Goal: Communication & Community: Answer question/provide support

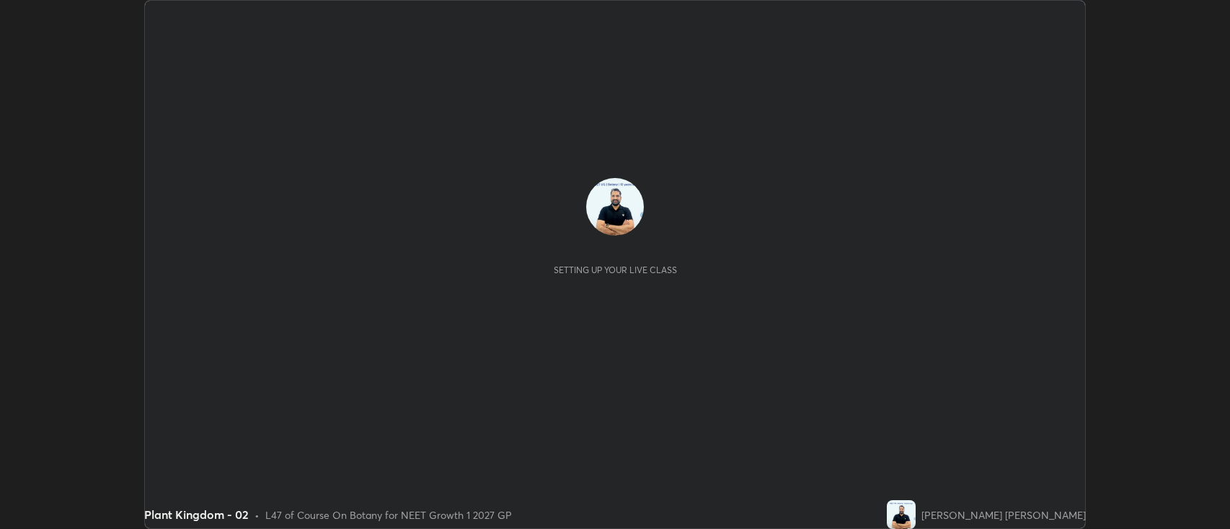
scroll to position [529, 1230]
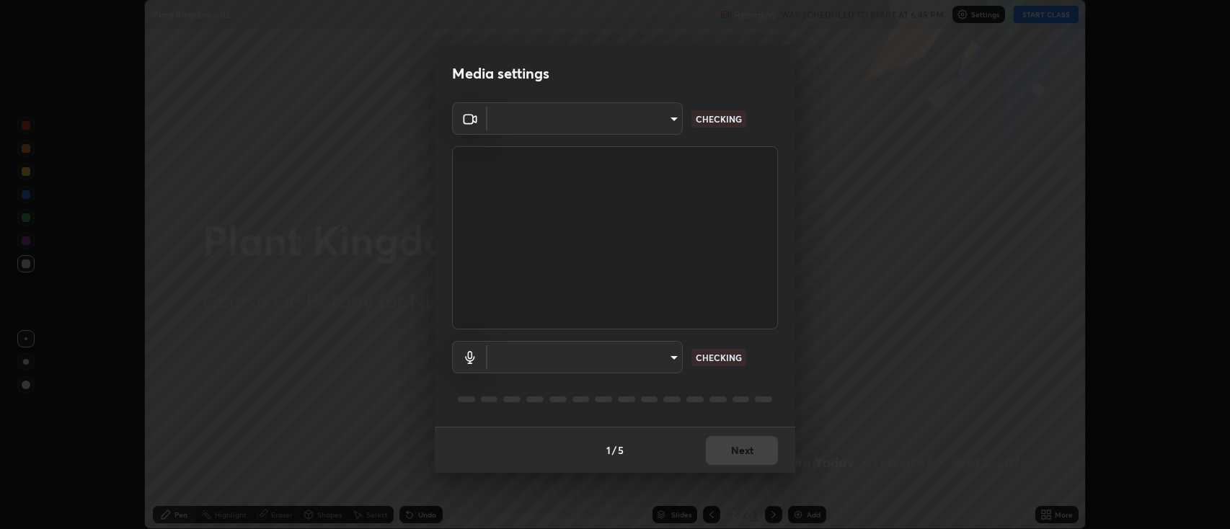
type input "2c539df44b605aa39b17bbacab34c2b800175de7e12b0f96efb5519cb0c2d180"
type input "default"
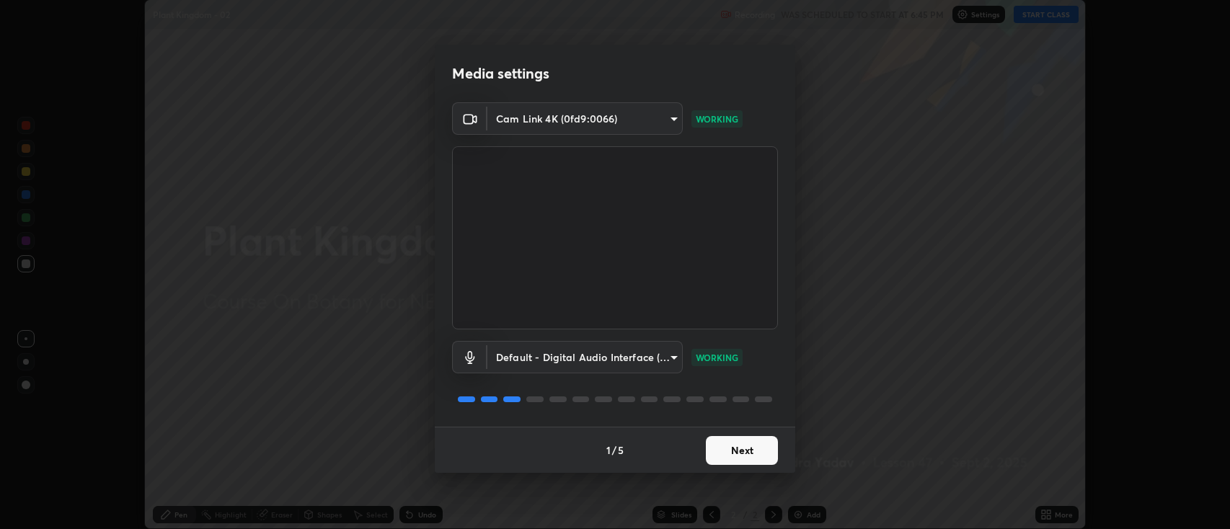
click at [735, 453] on button "Next" at bounding box center [742, 450] width 72 height 29
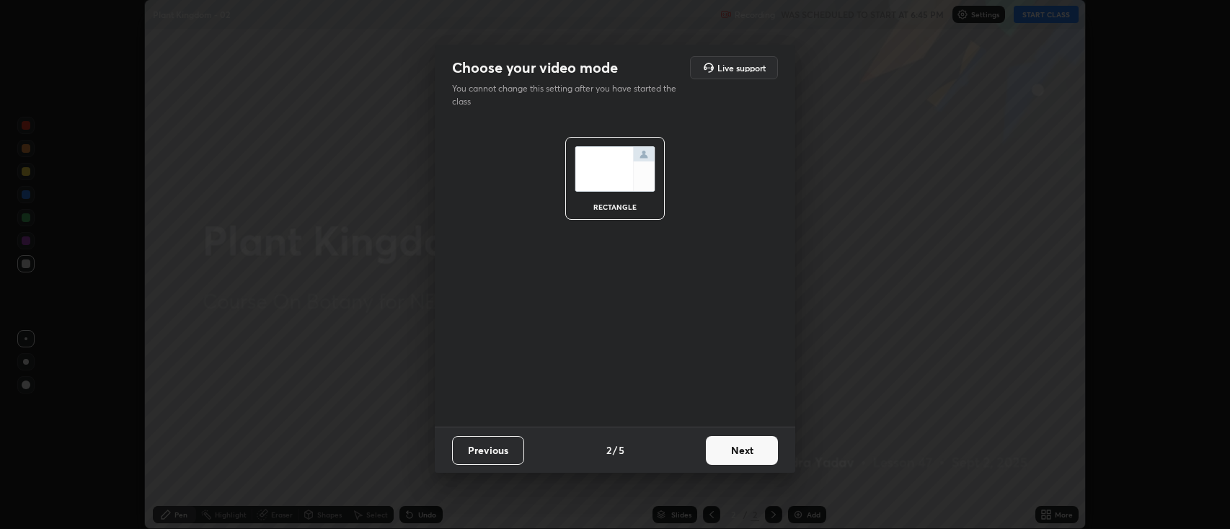
click at [738, 456] on button "Next" at bounding box center [742, 450] width 72 height 29
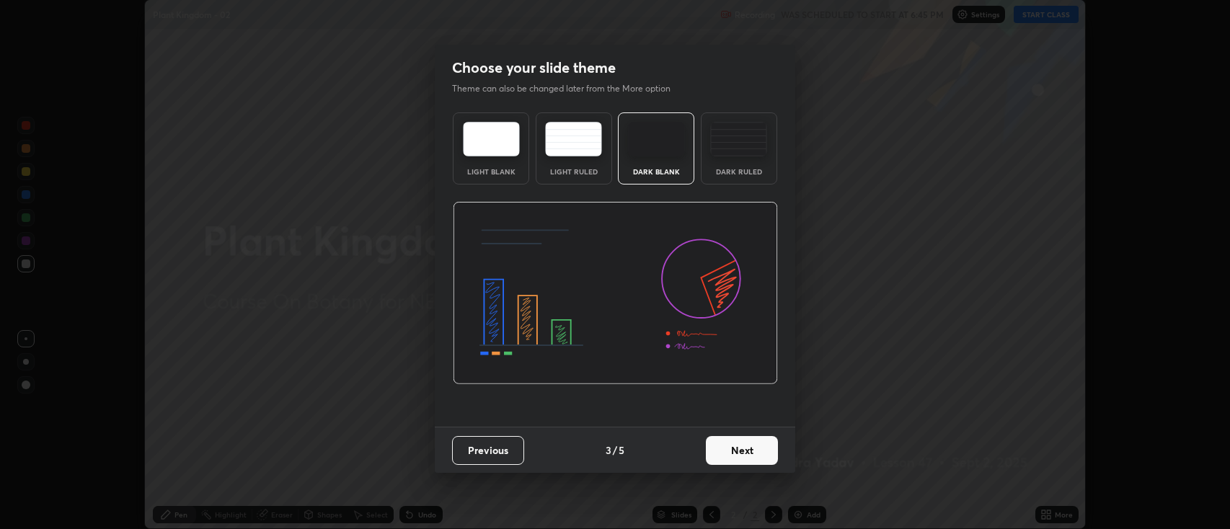
click at [742, 453] on button "Next" at bounding box center [742, 450] width 72 height 29
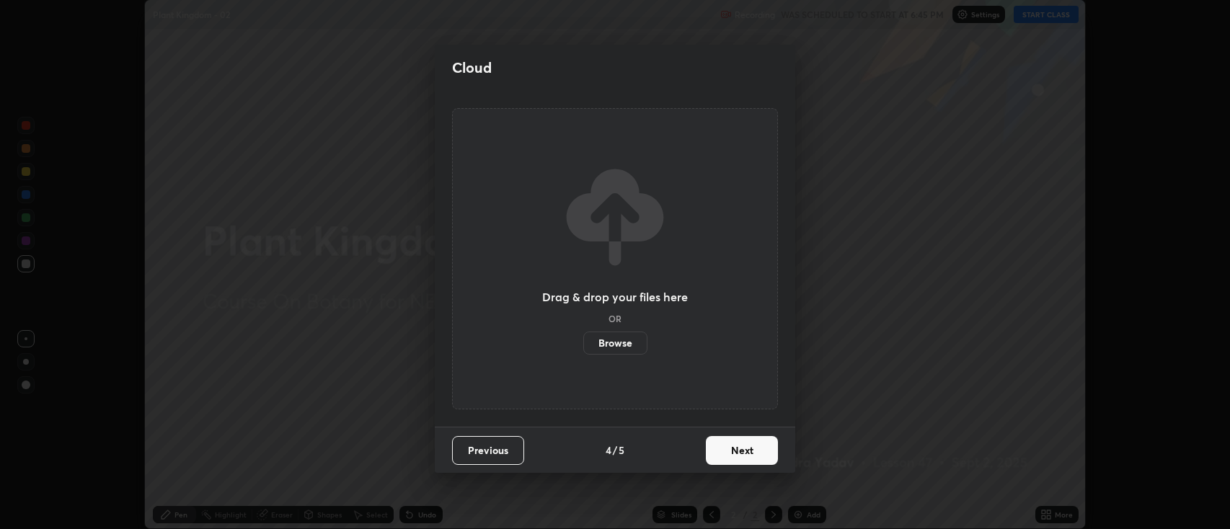
click at [747, 454] on button "Next" at bounding box center [742, 450] width 72 height 29
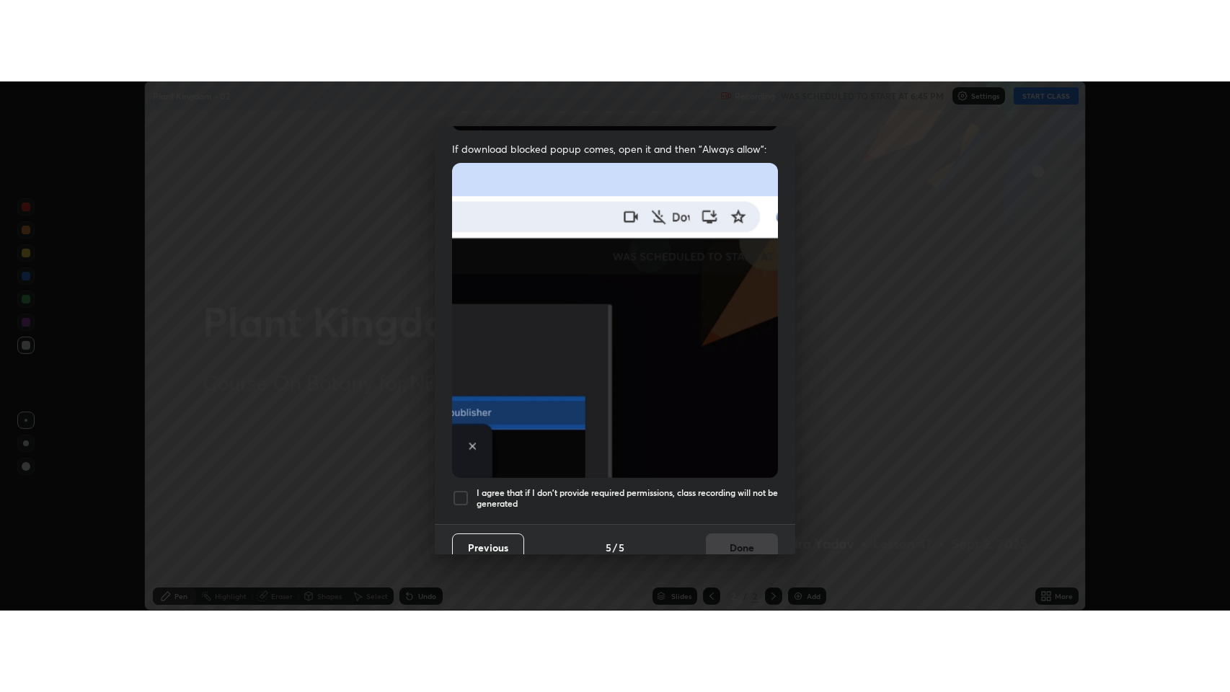
scroll to position [287, 0]
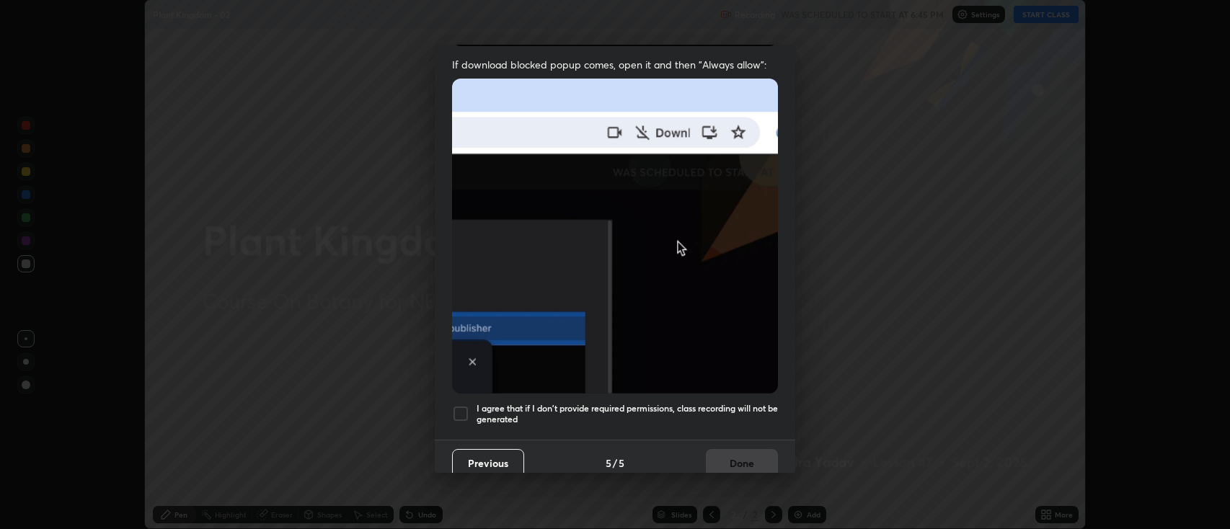
click at [462, 408] on div at bounding box center [460, 413] width 17 height 17
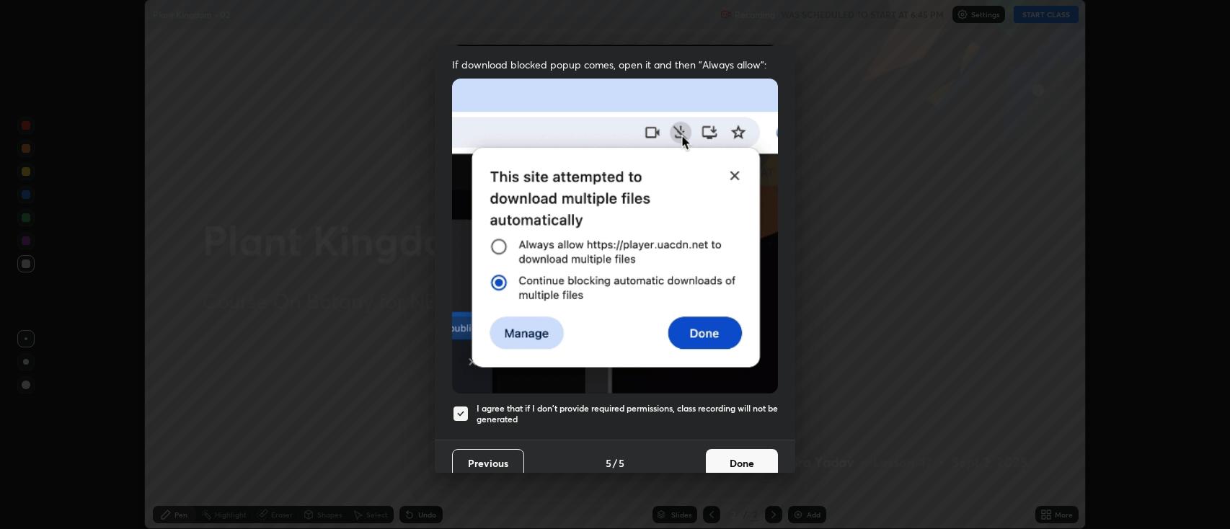
click at [724, 458] on button "Done" at bounding box center [742, 463] width 72 height 29
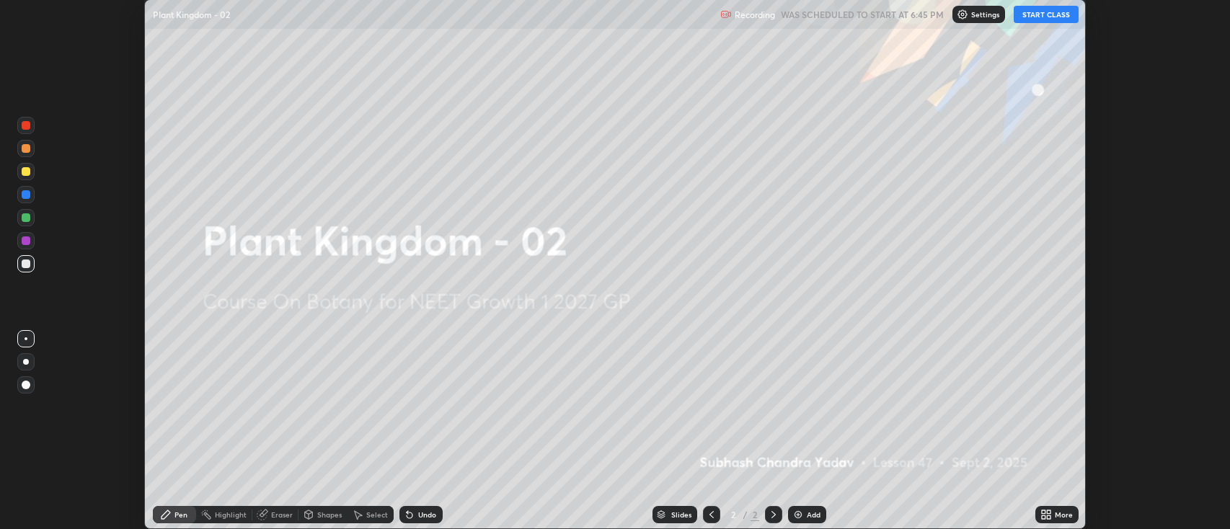
click at [1044, 13] on button "START CLASS" at bounding box center [1045, 14] width 65 height 17
click at [1043, 517] on icon at bounding box center [1043, 517] width 4 height 4
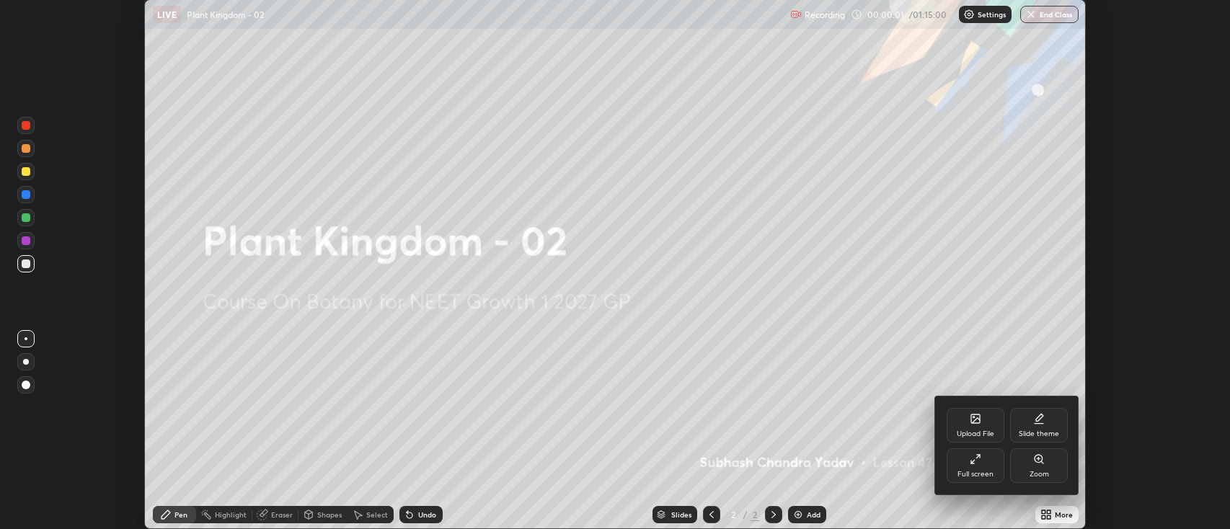
click at [976, 463] on icon at bounding box center [975, 459] width 12 height 12
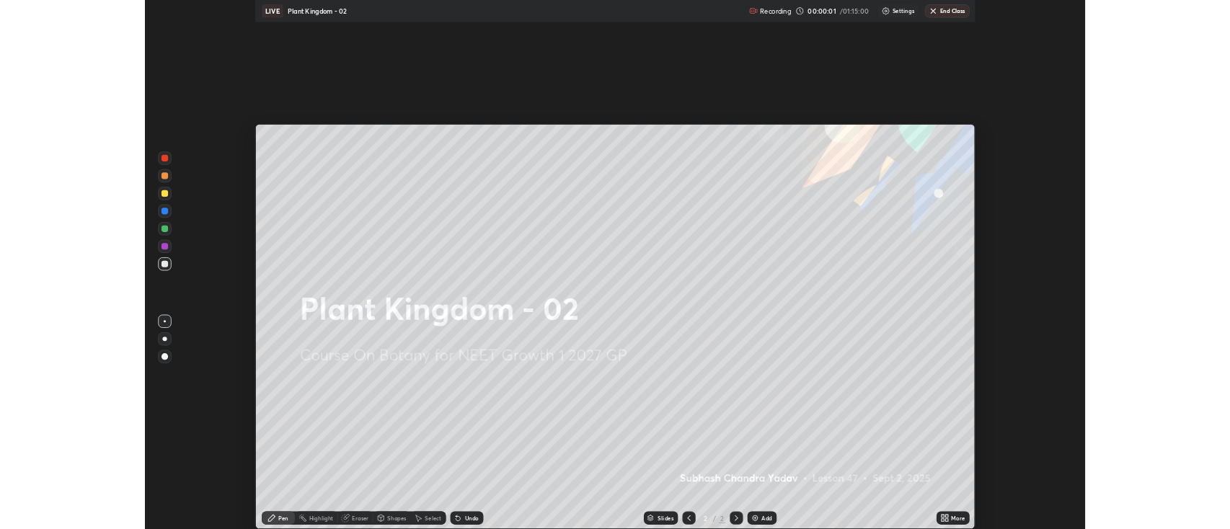
scroll to position [692, 1230]
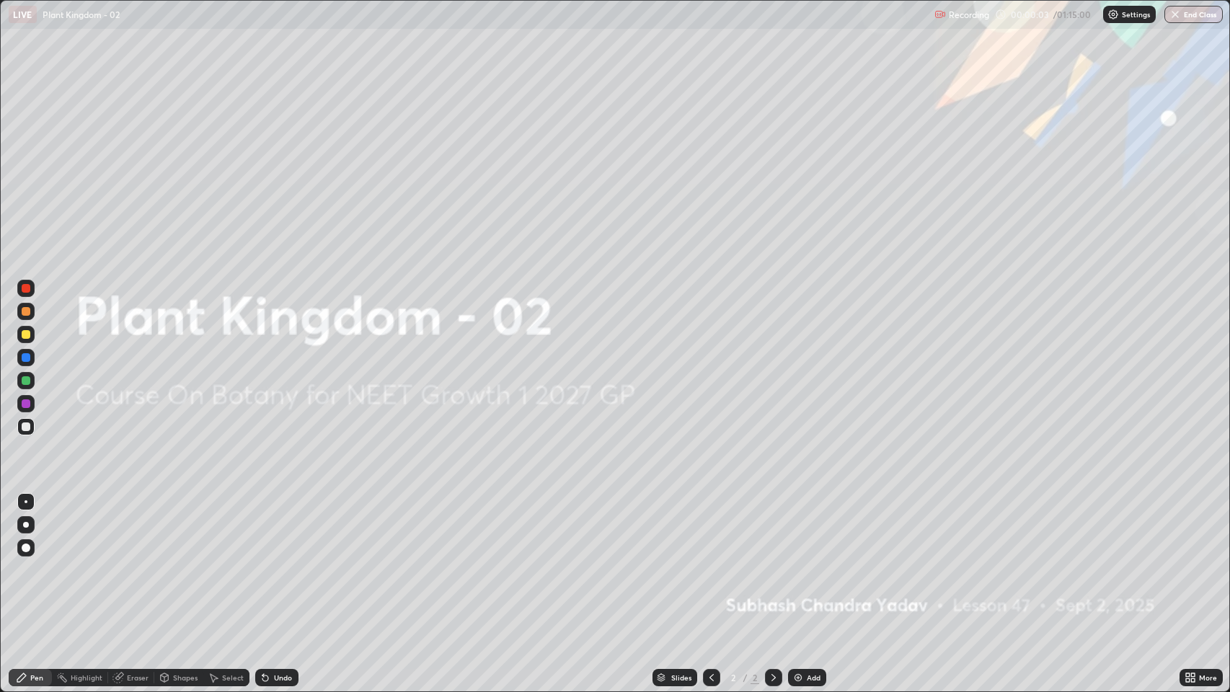
click at [803, 528] on div "Add" at bounding box center [807, 677] width 38 height 17
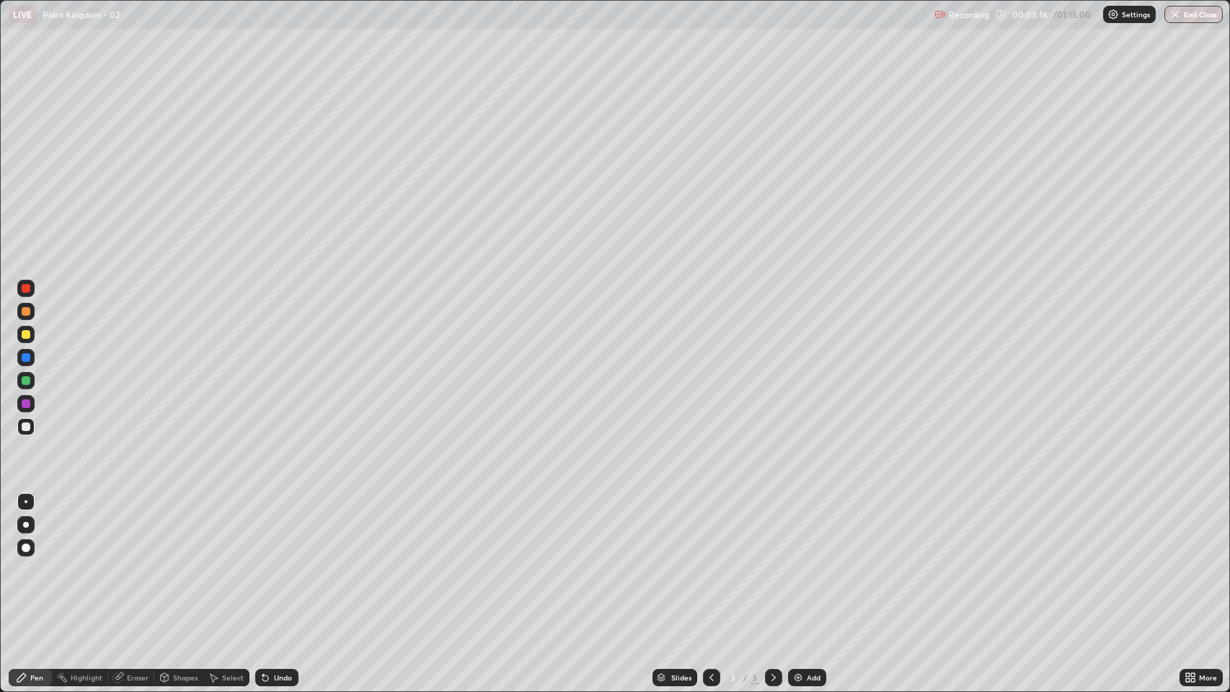
click at [793, 528] on img at bounding box center [798, 678] width 12 height 12
click at [28, 334] on div at bounding box center [26, 334] width 9 height 9
click at [136, 528] on div "Eraser" at bounding box center [138, 677] width 22 height 7
click at [40, 528] on div "Pen" at bounding box center [36, 677] width 13 height 7
click at [26, 381] on div at bounding box center [26, 380] width 9 height 9
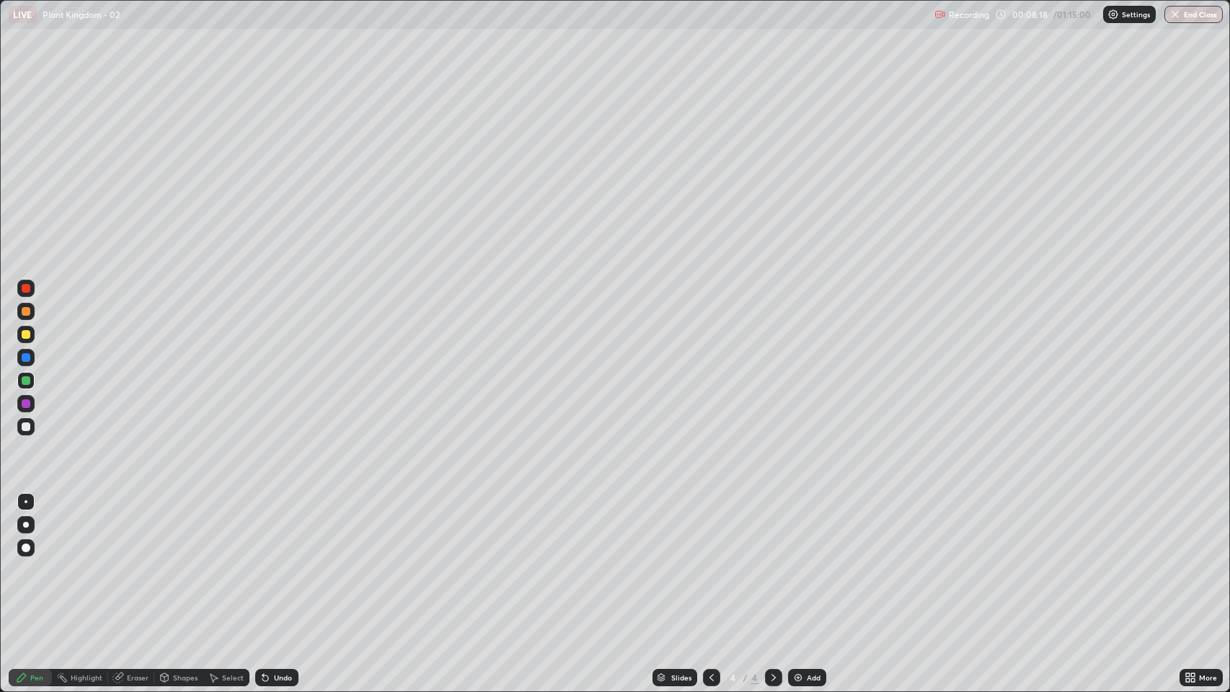
click at [430, 528] on div "Slides 4 / 4 Add" at bounding box center [738, 677] width 881 height 29
click at [463, 528] on div "Slides 4 / 4 Add" at bounding box center [738, 677] width 881 height 29
click at [690, 528] on div "Slides 4 / 4 Add" at bounding box center [738, 677] width 881 height 29
click at [796, 528] on img at bounding box center [798, 678] width 12 height 12
click at [25, 427] on div at bounding box center [26, 426] width 9 height 9
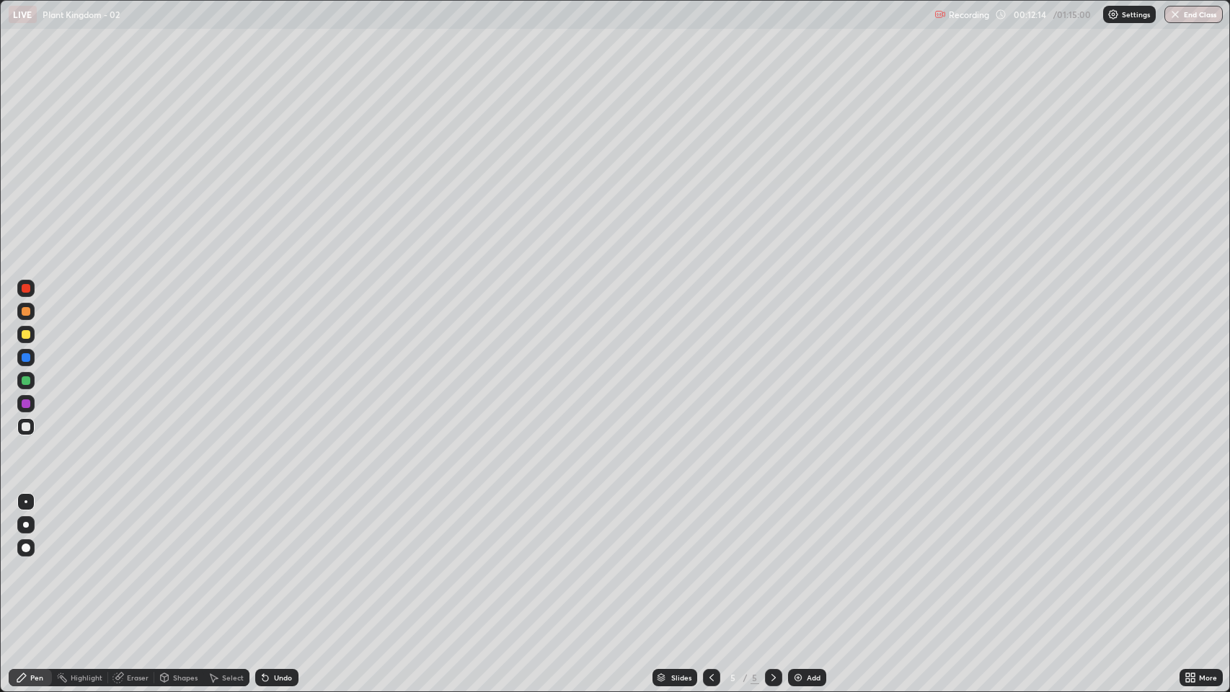
click at [793, 528] on img at bounding box center [798, 678] width 12 height 12
click at [142, 528] on div "Eraser" at bounding box center [138, 677] width 22 height 7
click at [35, 528] on div "Pen" at bounding box center [36, 677] width 13 height 7
click at [797, 528] on img at bounding box center [798, 678] width 12 height 12
click at [27, 339] on div at bounding box center [25, 334] width 17 height 17
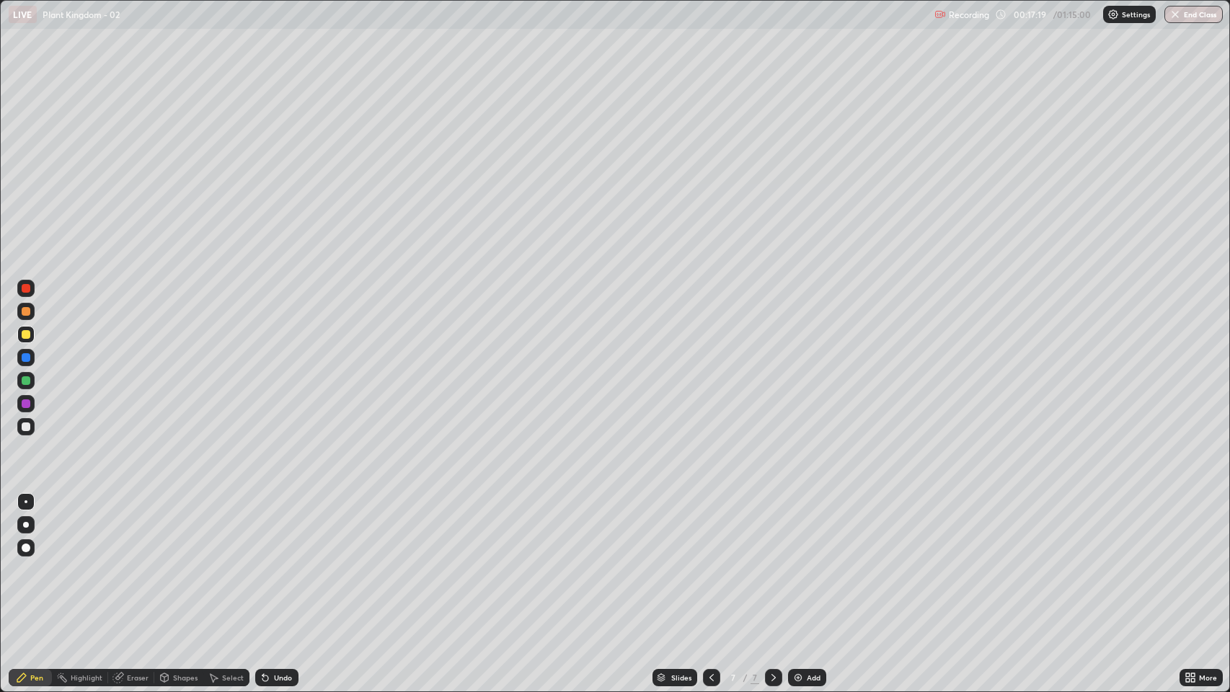
click at [28, 382] on div at bounding box center [26, 380] width 9 height 9
click at [141, 528] on div "Eraser" at bounding box center [138, 677] width 22 height 7
click at [46, 528] on div "Pen" at bounding box center [30, 677] width 43 height 17
click at [793, 528] on img at bounding box center [798, 678] width 12 height 12
click at [29, 311] on div at bounding box center [26, 311] width 9 height 9
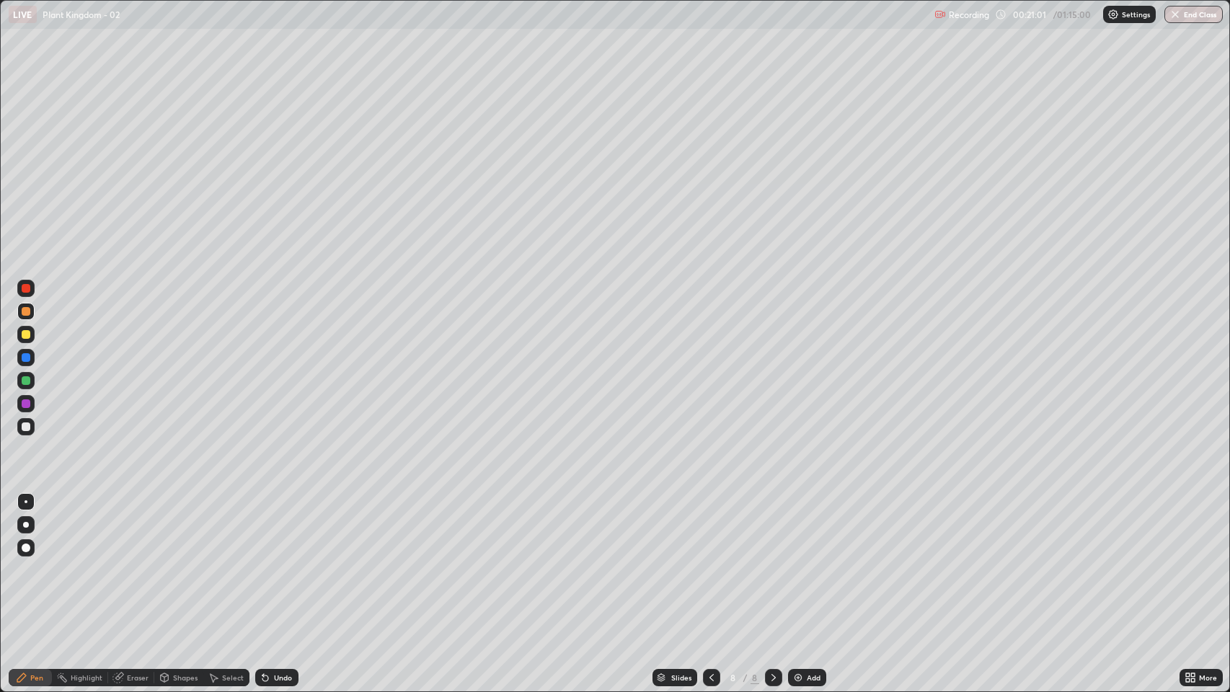
click at [135, 528] on div "Eraser" at bounding box center [138, 677] width 22 height 7
click at [33, 528] on div "Pen" at bounding box center [36, 677] width 13 height 7
click at [26, 421] on div at bounding box center [25, 426] width 17 height 17
click at [795, 528] on img at bounding box center [798, 678] width 12 height 12
click at [711, 528] on icon at bounding box center [711, 677] width 4 height 7
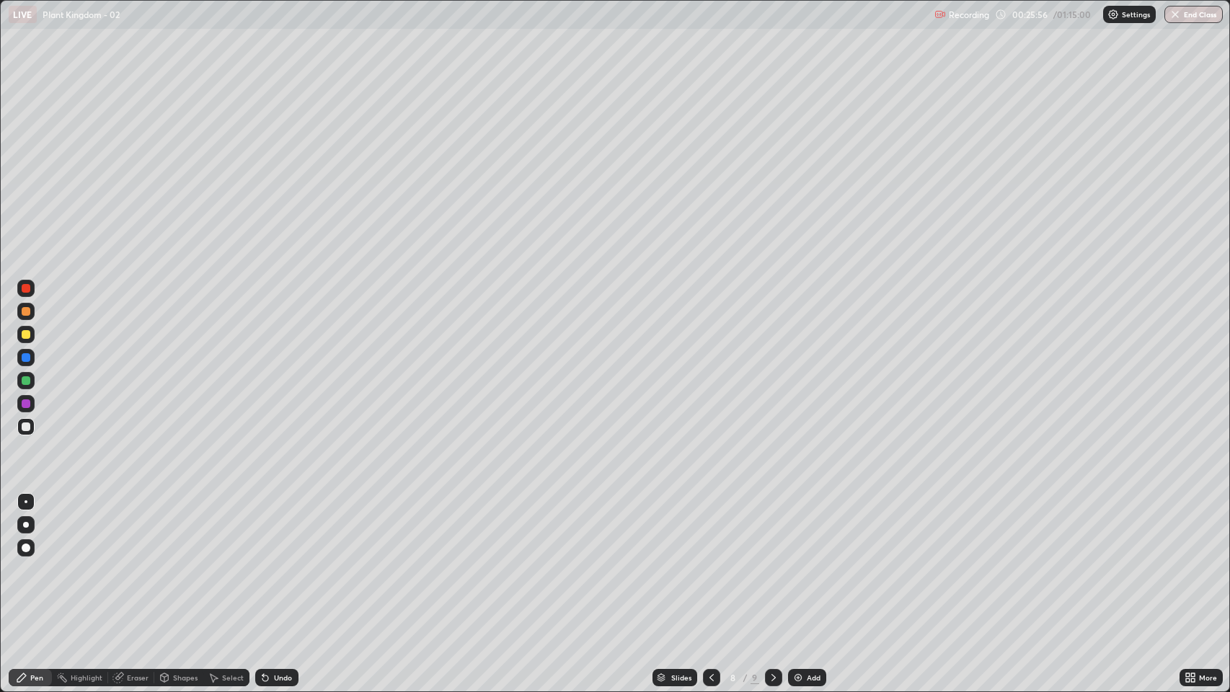
click at [770, 528] on icon at bounding box center [774, 678] width 12 height 12
click at [25, 334] on div at bounding box center [26, 334] width 9 height 9
click at [796, 528] on img at bounding box center [798, 678] width 12 height 12
click at [798, 528] on img at bounding box center [798, 678] width 12 height 12
click at [801, 528] on img at bounding box center [798, 678] width 12 height 12
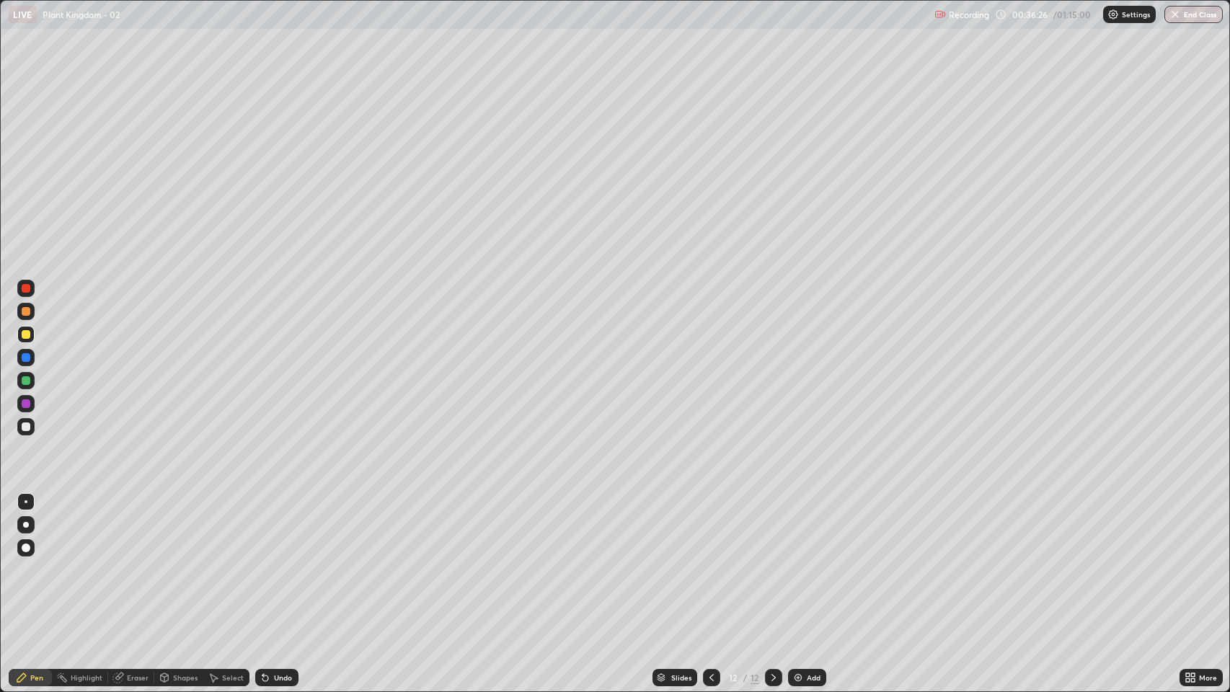
click at [25, 429] on div at bounding box center [26, 426] width 9 height 9
click at [27, 333] on div at bounding box center [26, 334] width 9 height 9
click at [28, 378] on div at bounding box center [26, 380] width 9 height 9
click at [792, 528] on img at bounding box center [798, 678] width 12 height 12
click at [25, 337] on div at bounding box center [26, 334] width 9 height 9
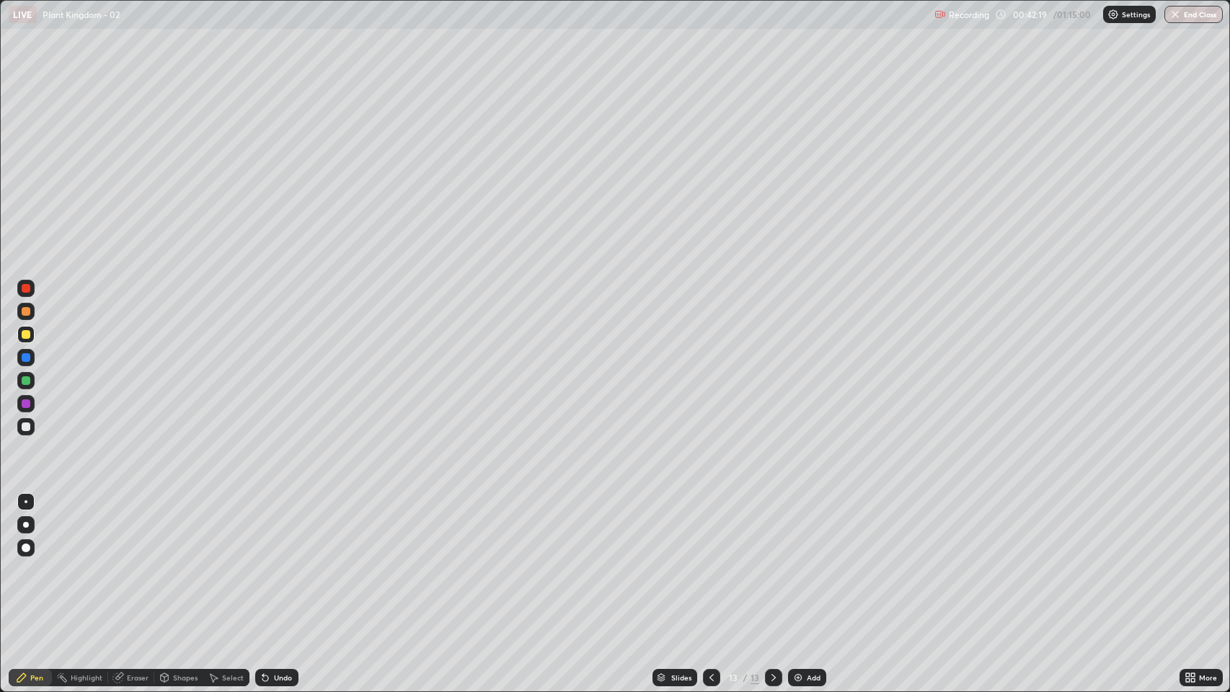
click at [785, 528] on div "Slides 13 / 13 Add" at bounding box center [738, 677] width 881 height 29
click at [793, 528] on img at bounding box center [798, 678] width 12 height 12
click at [25, 432] on div at bounding box center [25, 426] width 17 height 17
click at [796, 528] on img at bounding box center [798, 678] width 12 height 12
click at [136, 528] on div "Eraser" at bounding box center [138, 677] width 22 height 7
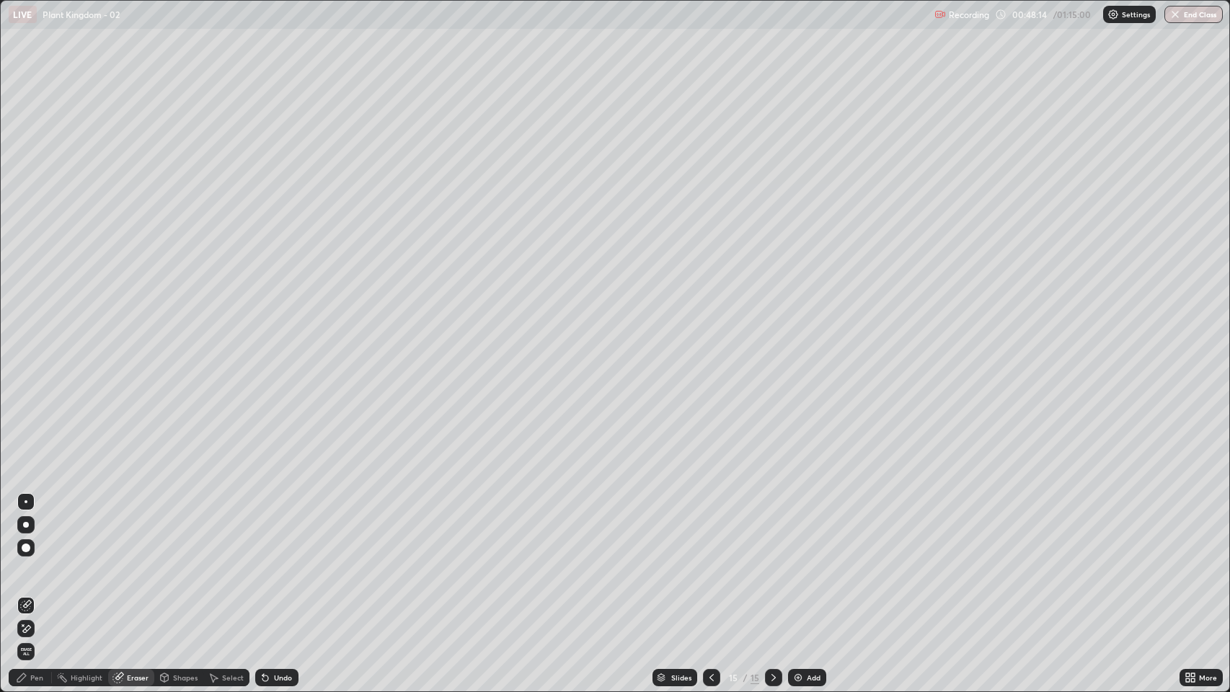
click at [37, 528] on div "Pen" at bounding box center [36, 677] width 13 height 7
click at [127, 528] on div "Eraser" at bounding box center [138, 677] width 22 height 7
click at [35, 528] on div "Pen" at bounding box center [36, 677] width 13 height 7
click at [27, 337] on div at bounding box center [26, 334] width 9 height 9
click at [25, 378] on div at bounding box center [26, 380] width 9 height 9
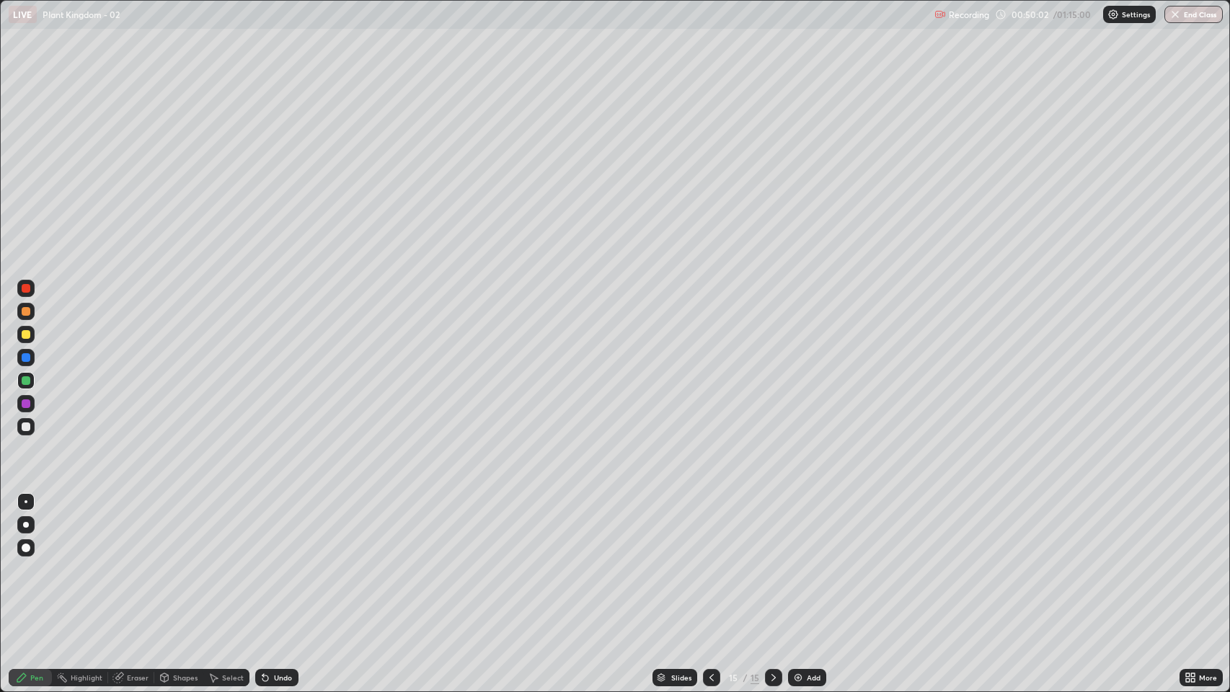
click at [24, 430] on div at bounding box center [26, 426] width 9 height 9
click at [26, 334] on div at bounding box center [26, 334] width 9 height 9
click at [30, 378] on div at bounding box center [25, 380] width 17 height 17
click at [25, 336] on div at bounding box center [26, 334] width 9 height 9
click at [26, 313] on div at bounding box center [26, 311] width 9 height 9
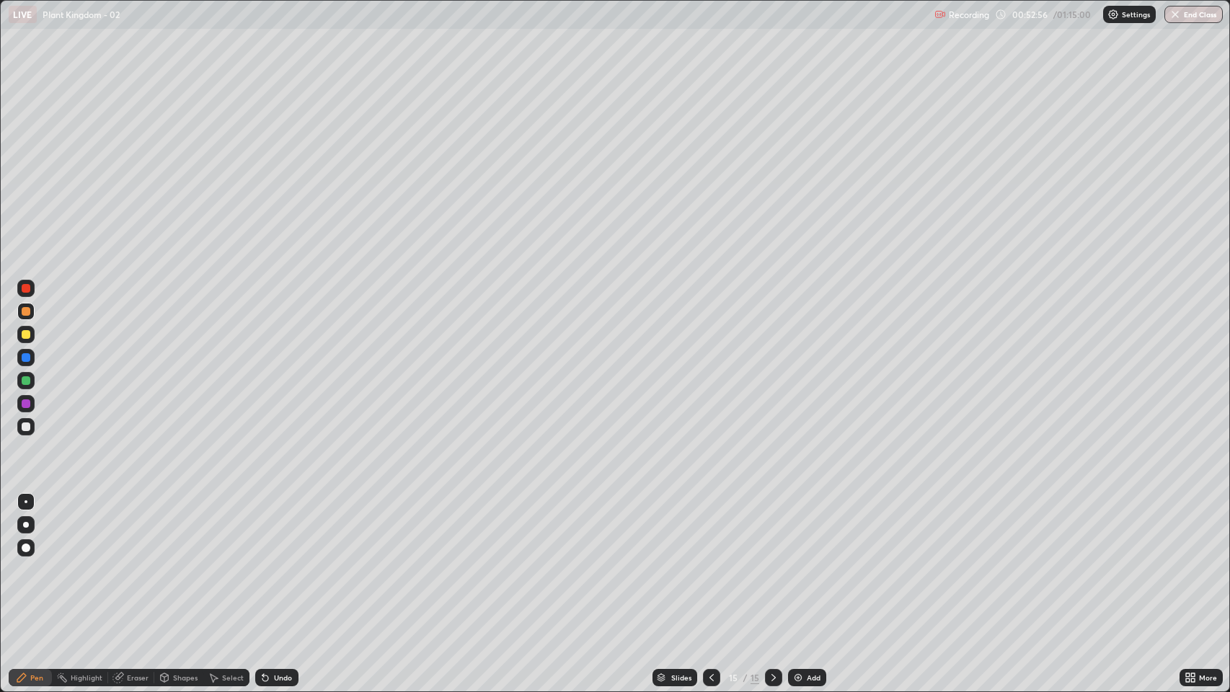
click at [32, 383] on div at bounding box center [25, 380] width 17 height 17
click at [26, 332] on div at bounding box center [26, 334] width 9 height 9
click at [27, 379] on div at bounding box center [26, 380] width 9 height 9
click at [25, 423] on div at bounding box center [26, 426] width 9 height 9
click at [28, 335] on div at bounding box center [26, 334] width 9 height 9
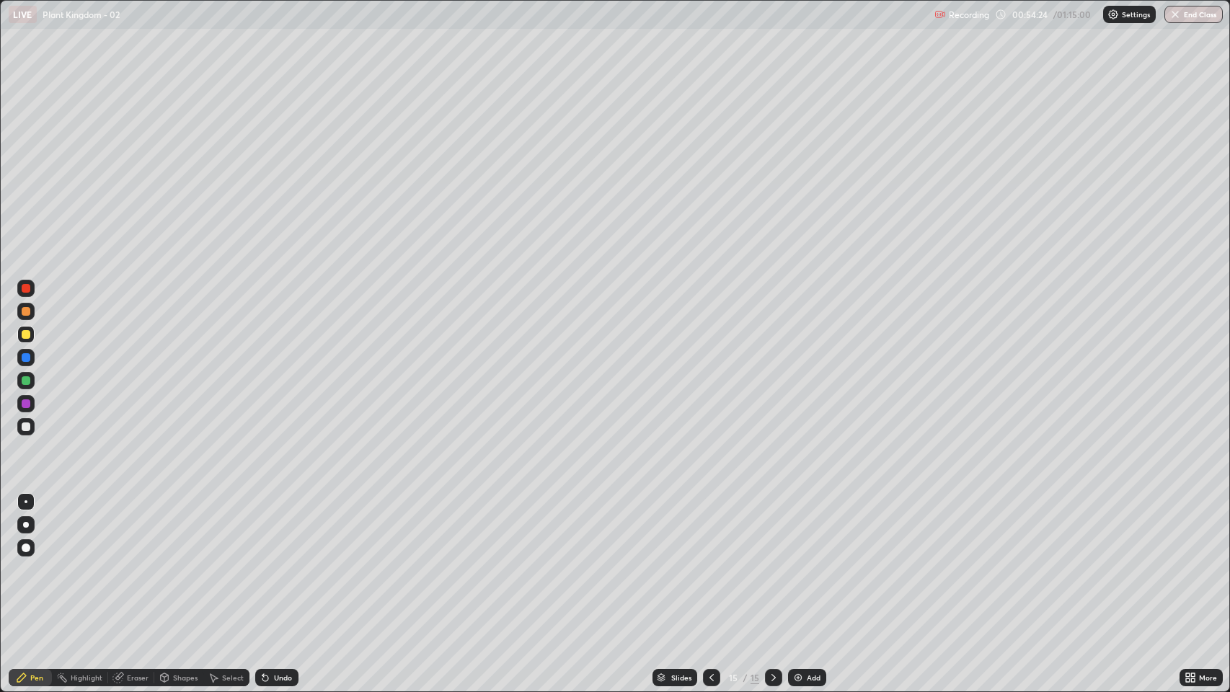
click at [24, 290] on div at bounding box center [26, 288] width 9 height 9
click at [799, 528] on img at bounding box center [798, 678] width 12 height 12
click at [29, 384] on div at bounding box center [25, 380] width 17 height 17
click at [26, 424] on div at bounding box center [26, 426] width 9 height 9
click at [19, 334] on div at bounding box center [25, 334] width 17 height 17
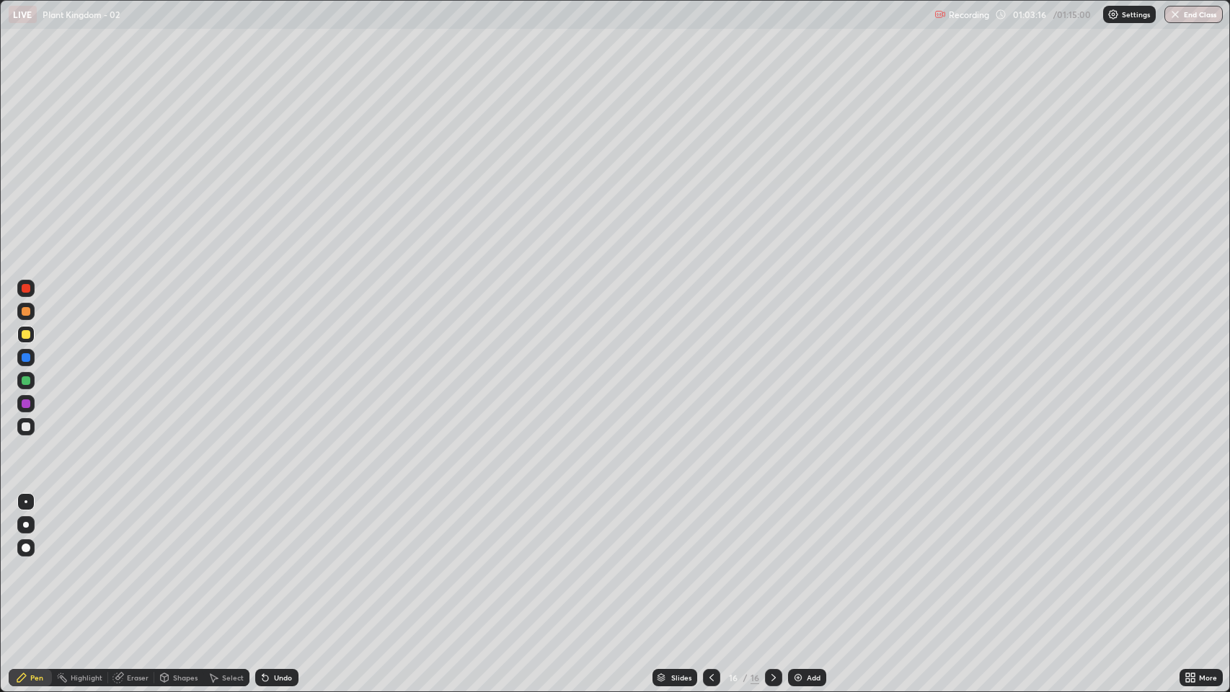
click at [23, 385] on div at bounding box center [25, 380] width 17 height 17
click at [27, 424] on div at bounding box center [26, 426] width 9 height 9
click at [30, 339] on div at bounding box center [25, 334] width 17 height 17
click at [26, 316] on div at bounding box center [25, 311] width 17 height 17
click at [186, 528] on div "Shapes" at bounding box center [185, 677] width 25 height 7
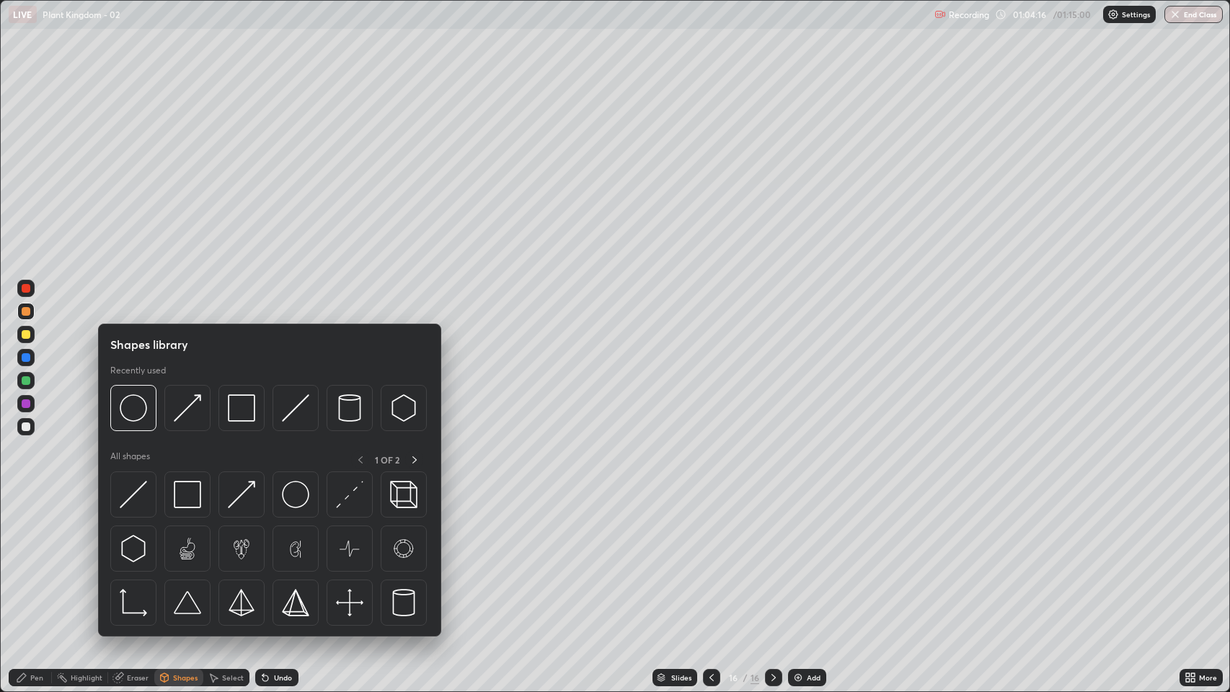
click at [137, 528] on div "Eraser" at bounding box center [138, 677] width 22 height 7
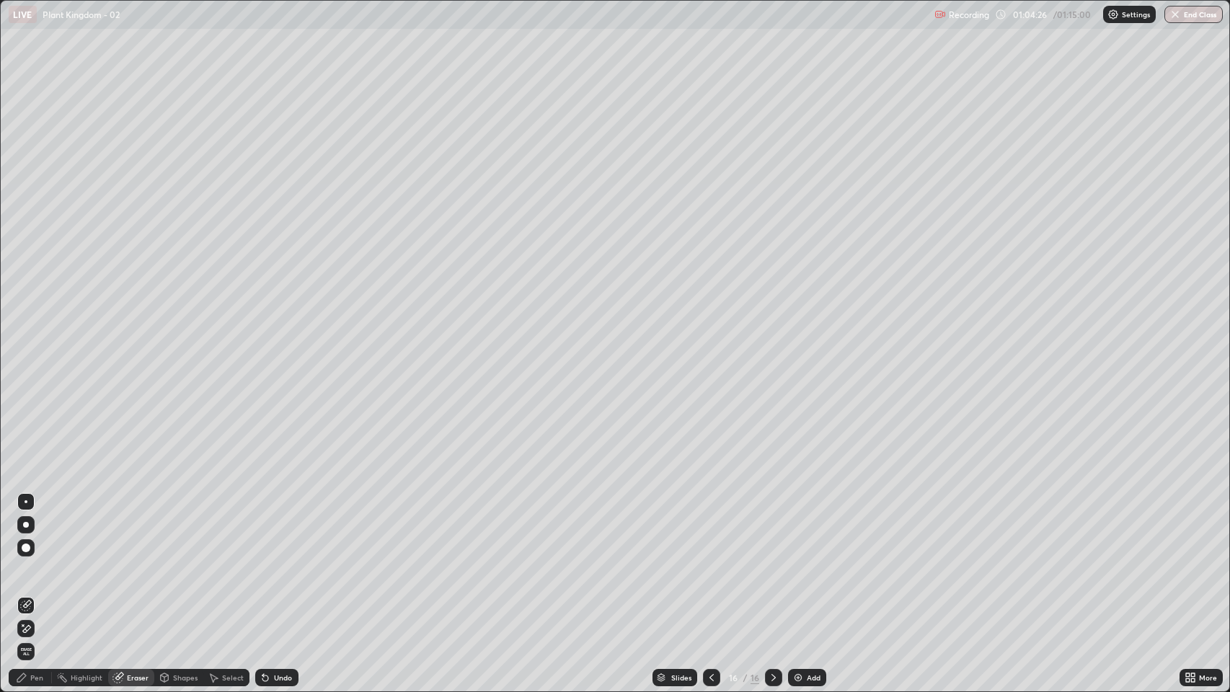
click at [36, 528] on div "Pen" at bounding box center [36, 677] width 13 height 7
click at [1191, 21] on button "End Class" at bounding box center [1193, 14] width 58 height 17
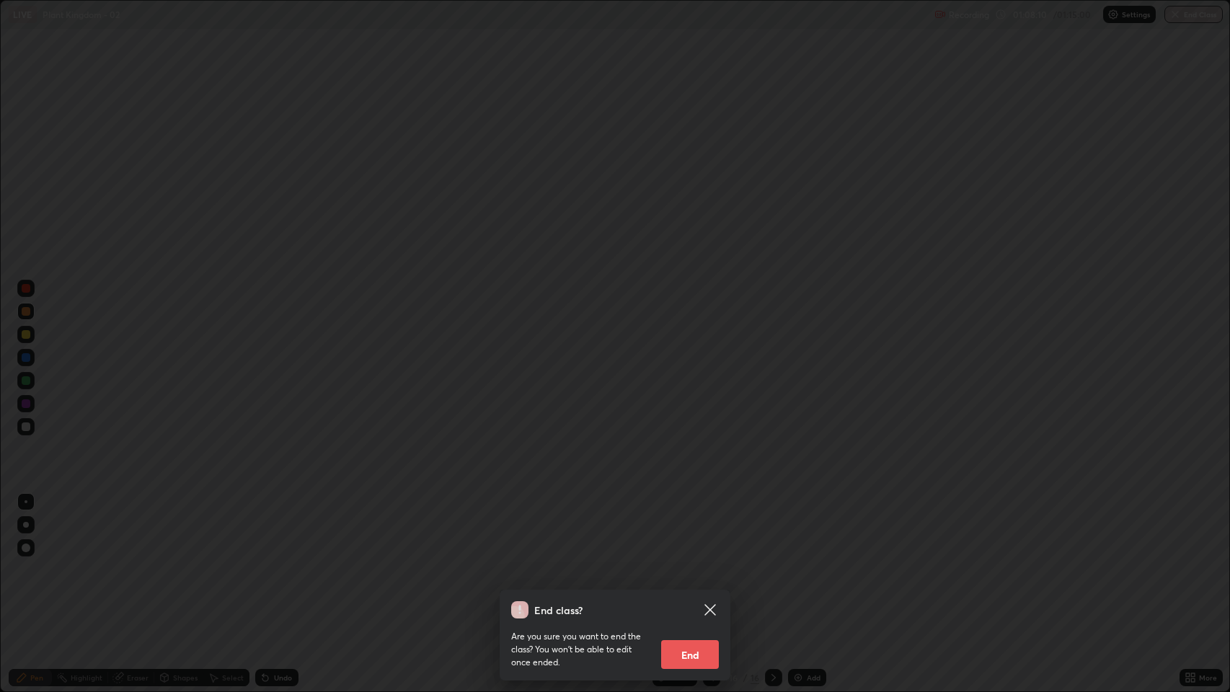
click at [701, 528] on button "End" at bounding box center [690, 654] width 58 height 29
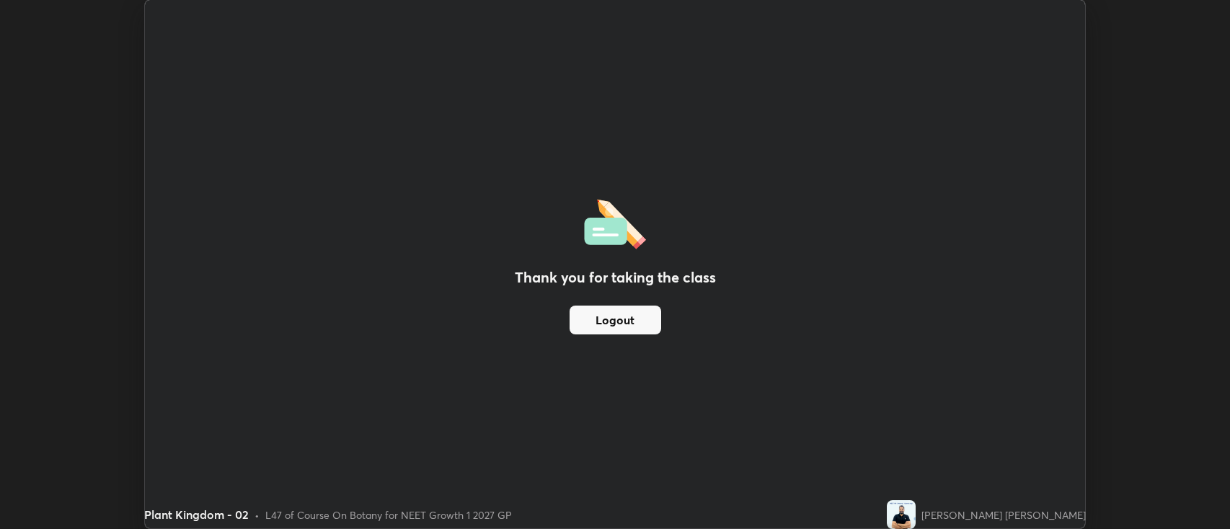
scroll to position [71540, 70839]
